Goal: Download file/media

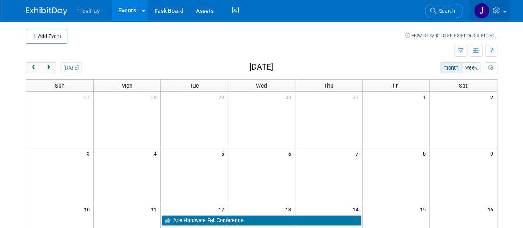
click at [501, 14] on icon at bounding box center [498, 10] width 10 height 7
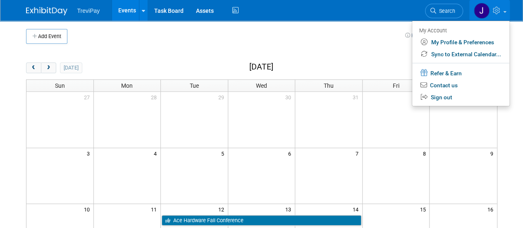
click at [362, 43] on td at bounding box center [236, 36] width 338 height 15
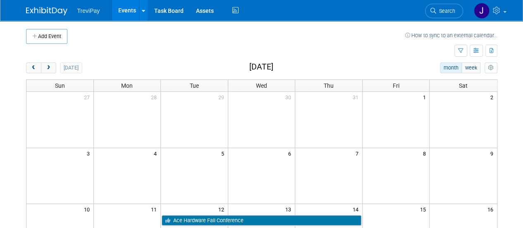
click at [93, 12] on span "TreviPay" at bounding box center [88, 10] width 23 height 7
click at [53, 9] on img at bounding box center [46, 11] width 41 height 8
click at [493, 53] on icon "button" at bounding box center [492, 50] width 5 height 5
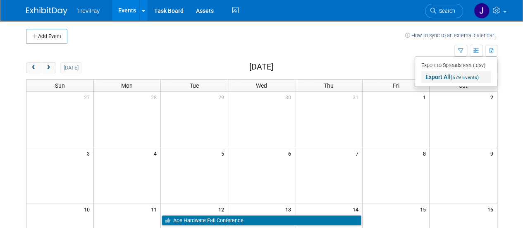
click at [442, 77] on link "Export All (579 Events)" at bounding box center [456, 77] width 69 height 12
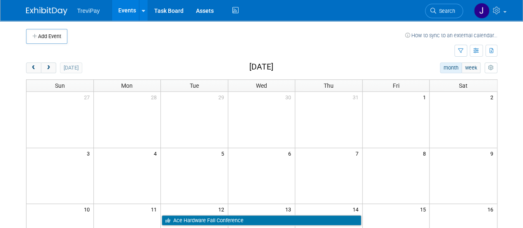
scroll to position [16, 0]
